Goal: Transaction & Acquisition: Purchase product/service

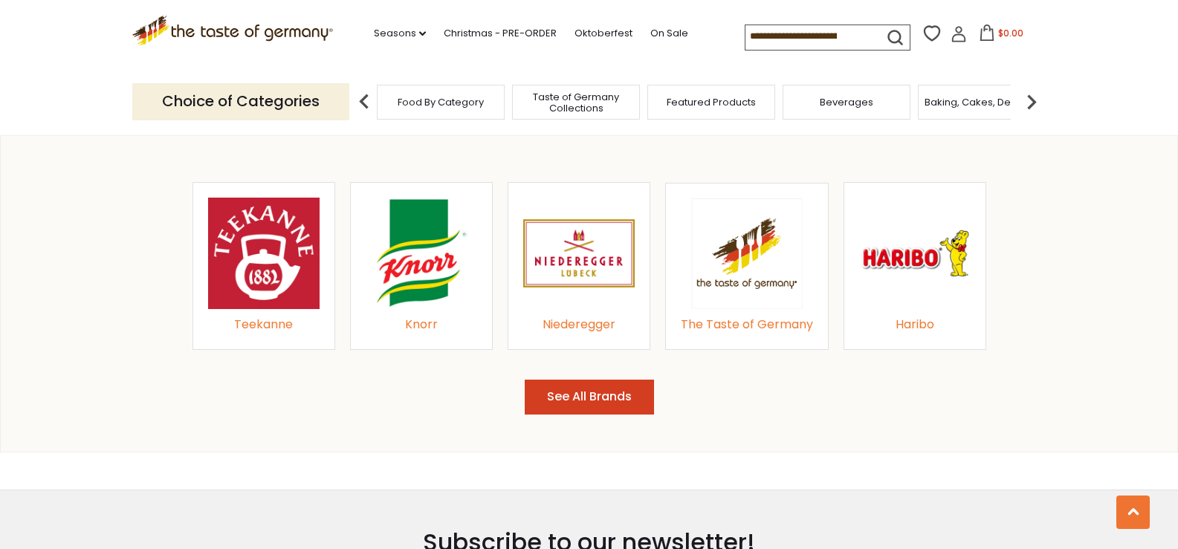
scroll to position [1636, 0]
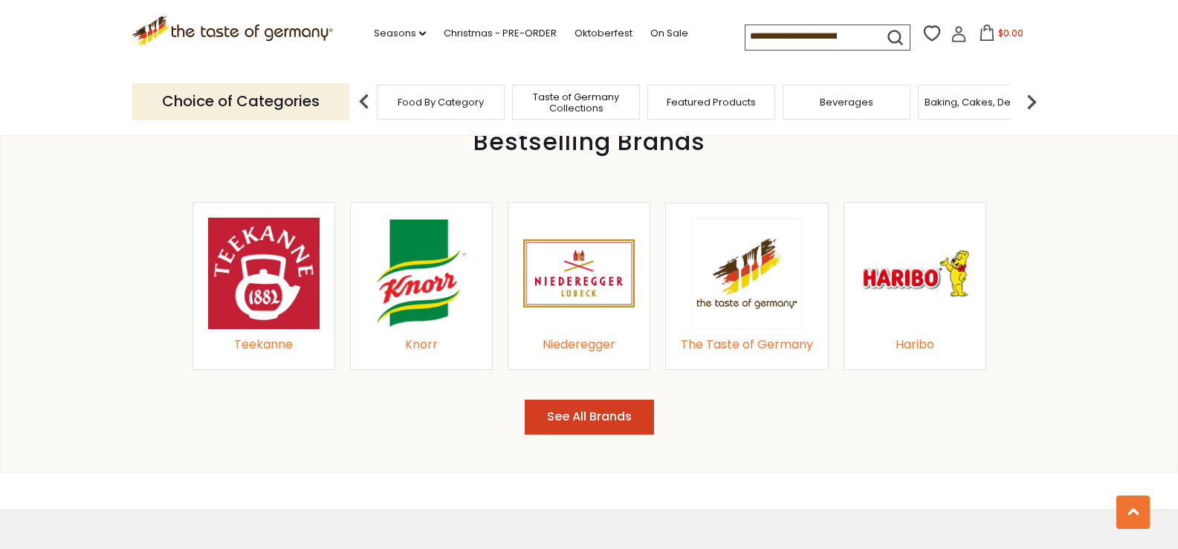
click at [595, 294] on img at bounding box center [579, 274] width 112 height 112
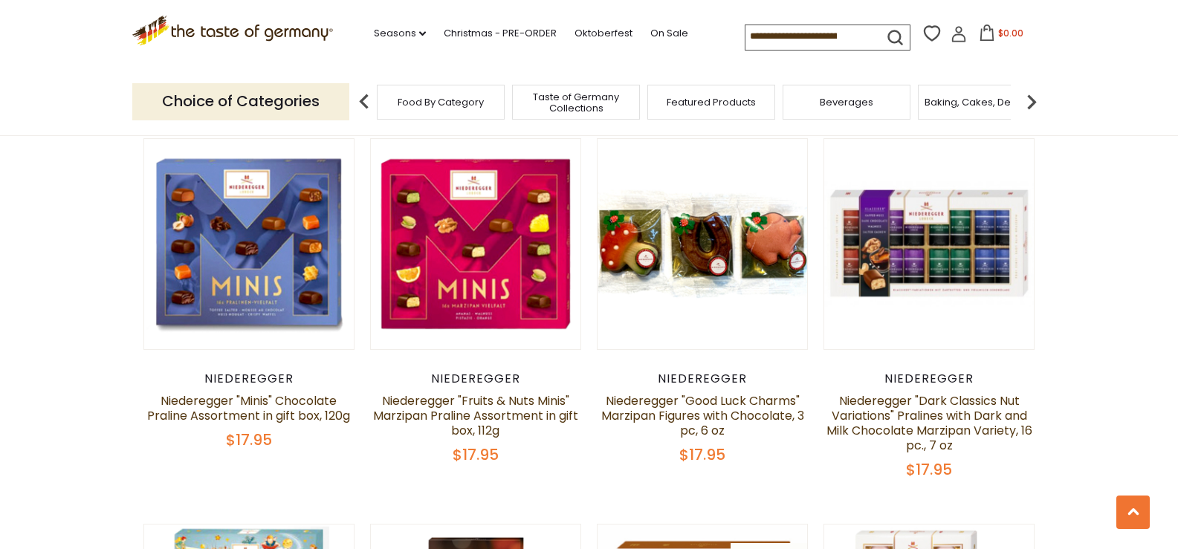
scroll to position [2676, 0]
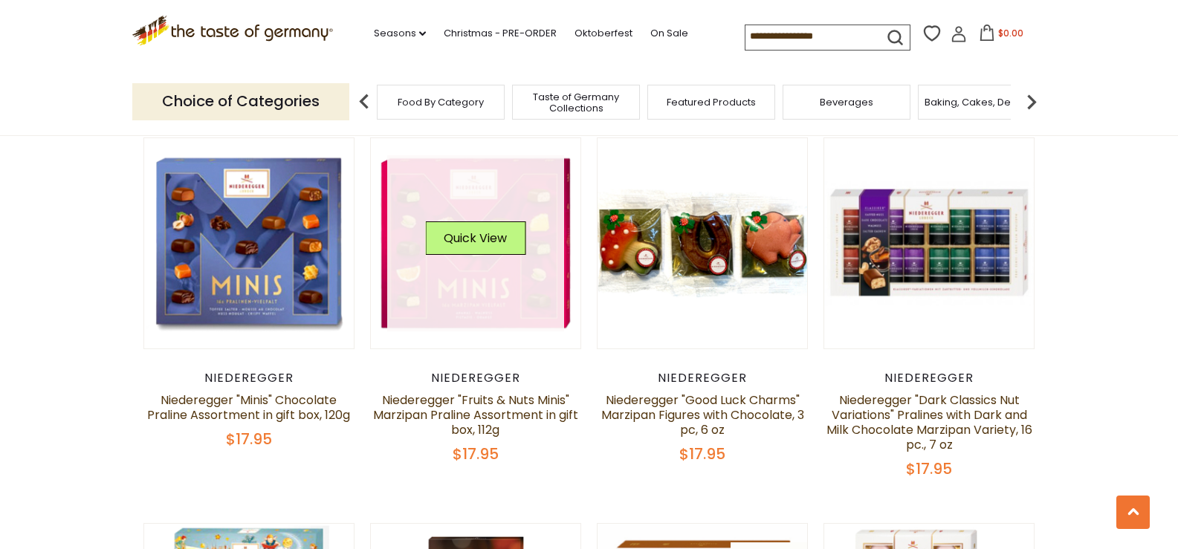
click at [497, 300] on link at bounding box center [475, 243] width 177 height 177
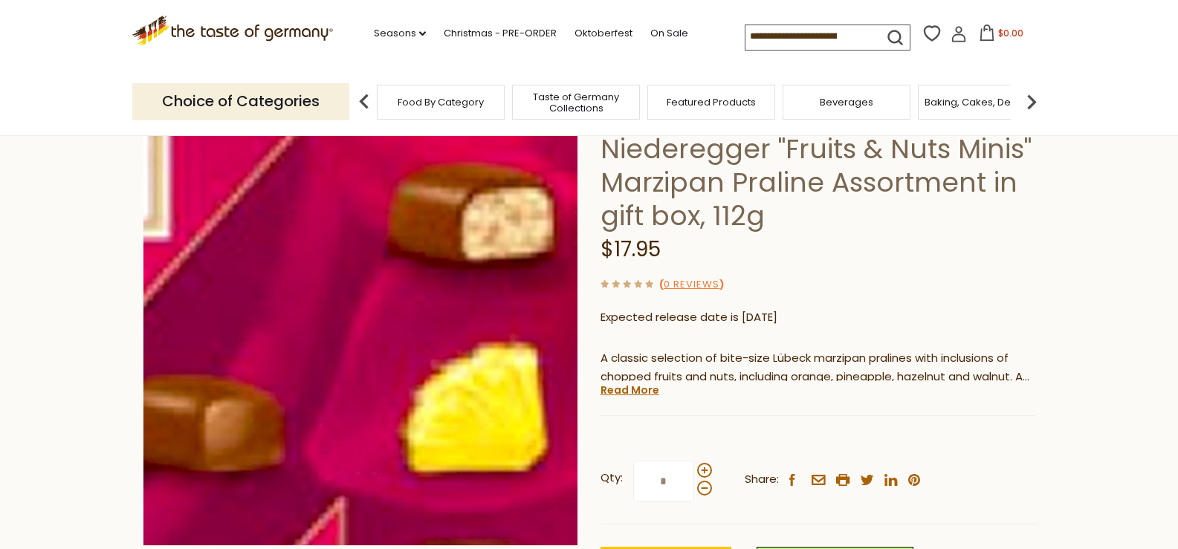
scroll to position [149, 0]
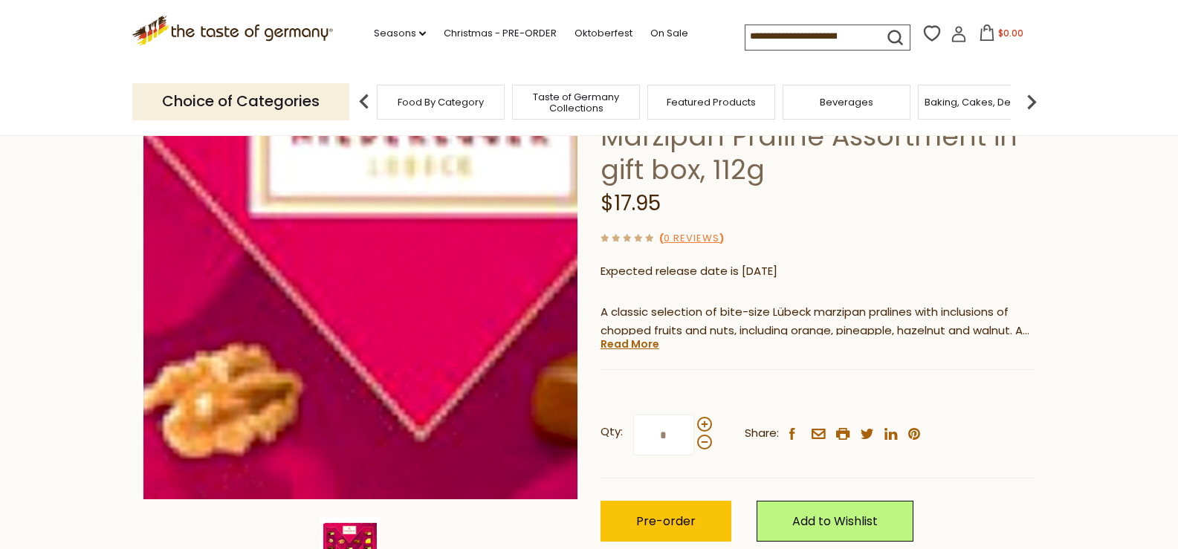
click at [331, 181] on img at bounding box center [360, 282] width 435 height 435
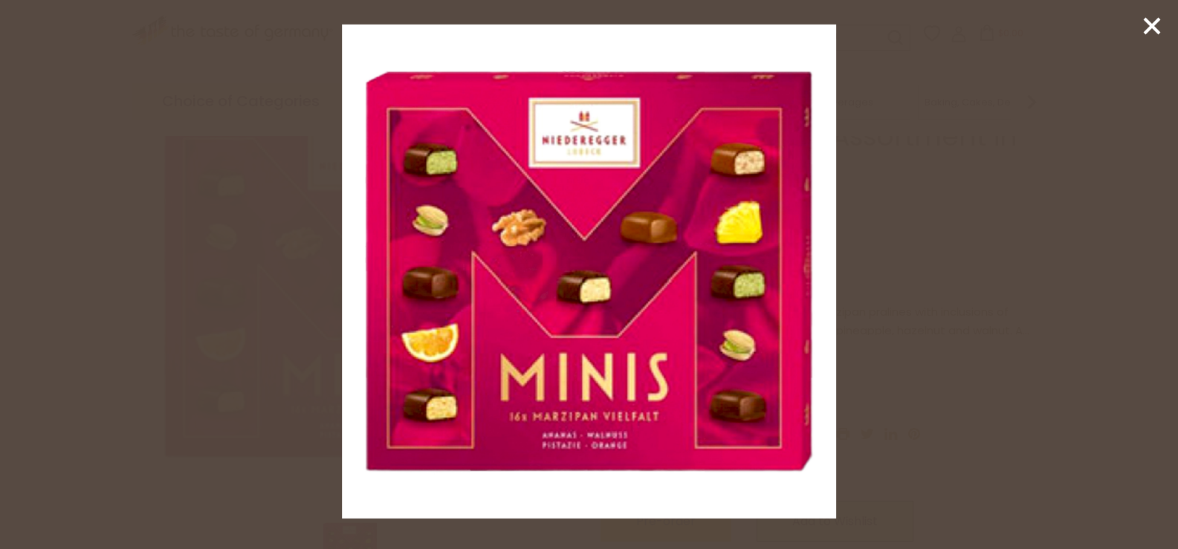
click at [1152, 25] on line at bounding box center [1152, 26] width 15 height 15
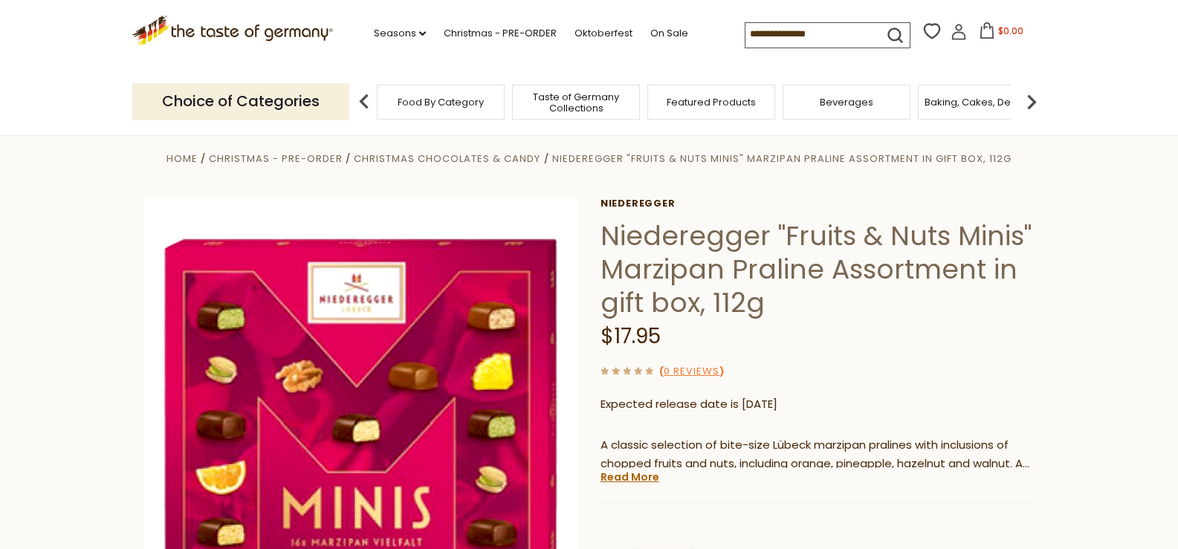
scroll to position [0, 0]
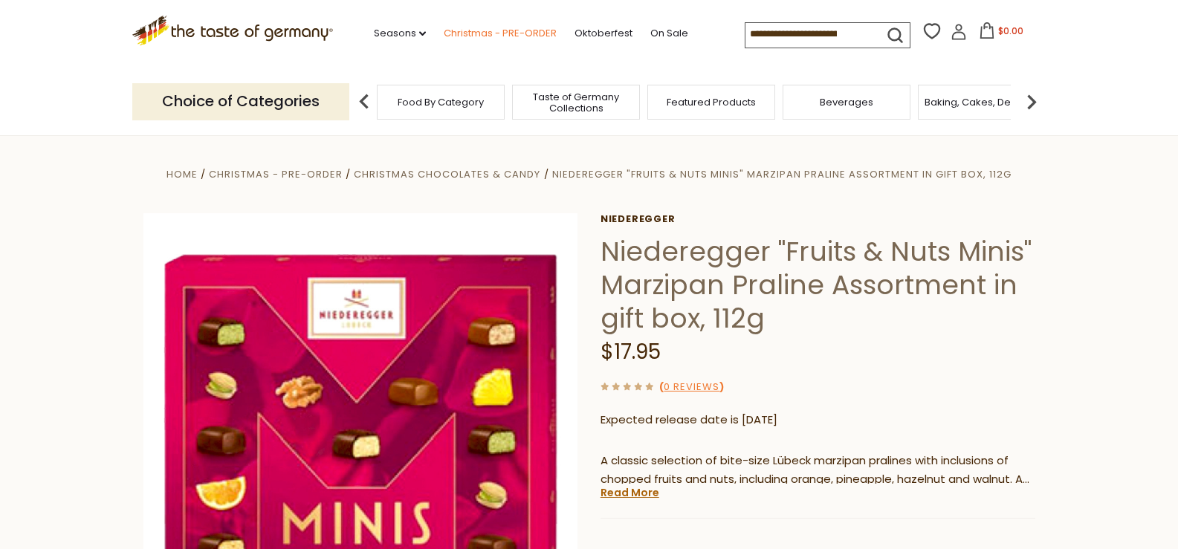
click at [481, 26] on link "Christmas - PRE-ORDER" at bounding box center [500, 33] width 113 height 16
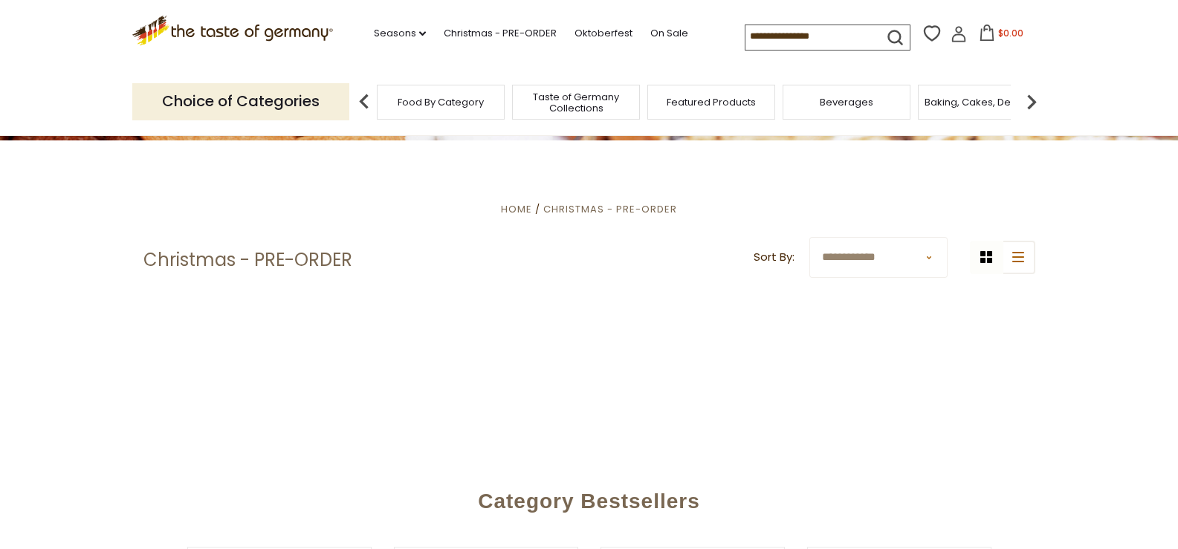
scroll to position [297, 0]
